Goal: Check status

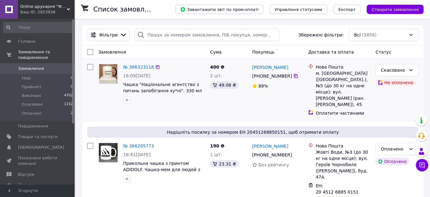
click at [294, 75] on icon at bounding box center [296, 76] width 4 height 4
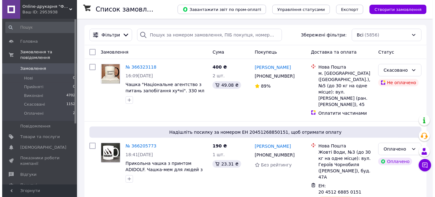
scroll to position [96, 0]
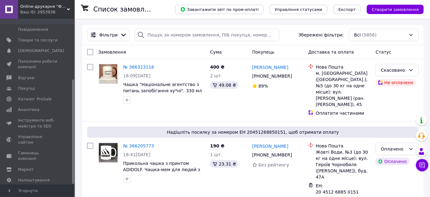
click at [73, 136] on div at bounding box center [73, 101] width 2 height 164
click at [31, 96] on span "Каталог ProSale" at bounding box center [35, 99] width 34 height 6
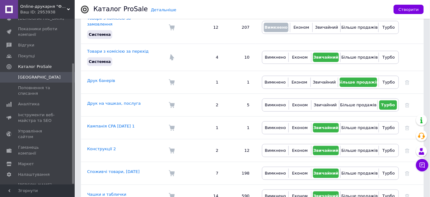
scroll to position [113, 0]
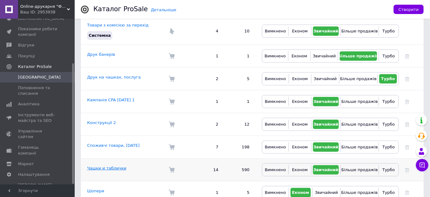
click at [104, 166] on link "Чашки и таблички" at bounding box center [106, 168] width 39 height 5
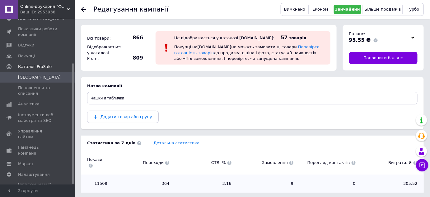
click at [159, 145] on div "Детальна статистика" at bounding box center [286, 143] width 276 height 6
click at [158, 143] on link "Детальна статистика" at bounding box center [177, 142] width 46 height 5
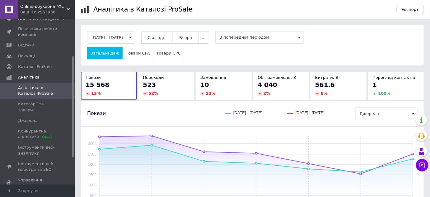
click at [163, 38] on span "Сьогодні" at bounding box center [157, 37] width 19 height 5
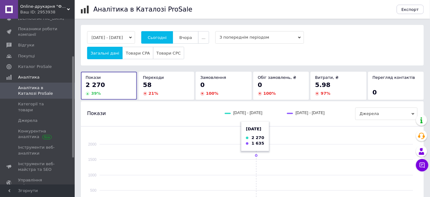
click at [281, 157] on rect at bounding box center [257, 171] width 314 height 70
